Goal: Use online tool/utility: Utilize a website feature to perform a specific function

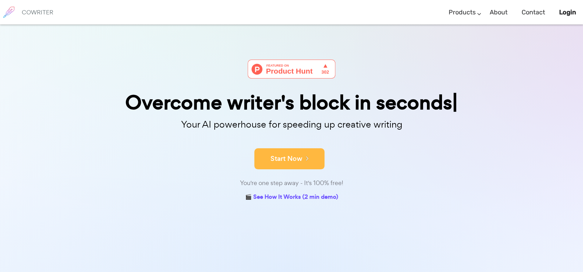
click at [261, 167] on button "Start Now" at bounding box center [289, 158] width 70 height 21
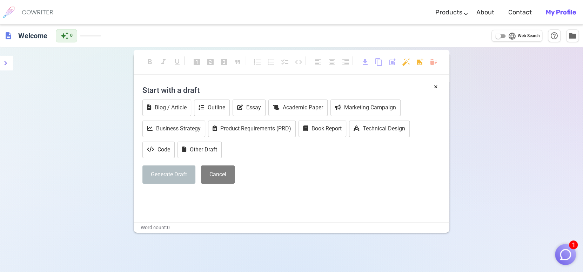
click at [164, 200] on p "﻿" at bounding box center [291, 197] width 298 height 10
click at [170, 176] on button "Generate Draft" at bounding box center [168, 175] width 53 height 19
